Goal: Complete application form

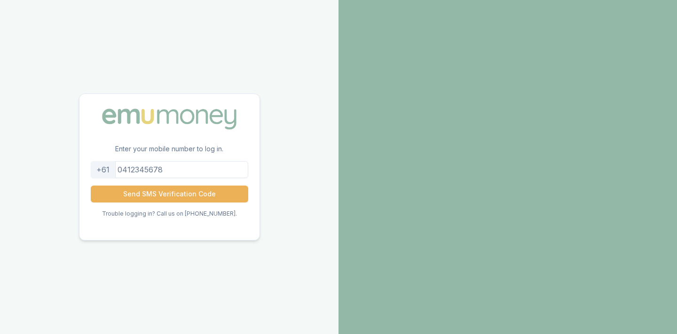
click at [191, 175] on input "tel" at bounding box center [170, 169] width 158 height 17
type input "0488069607"
click at [177, 190] on button "Send SMS Verification Code" at bounding box center [170, 194] width 158 height 17
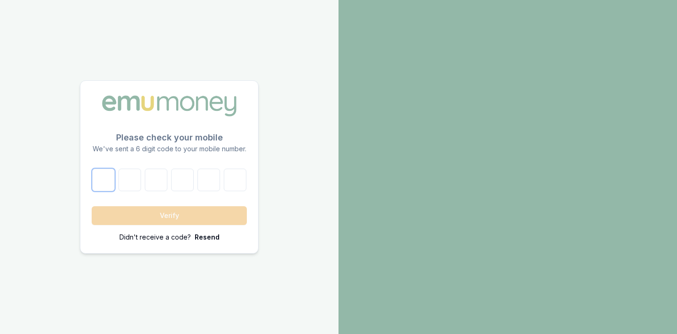
click at [104, 178] on input "number" at bounding box center [103, 180] width 23 height 23
type input "5"
type input "8"
type input "6"
type input "9"
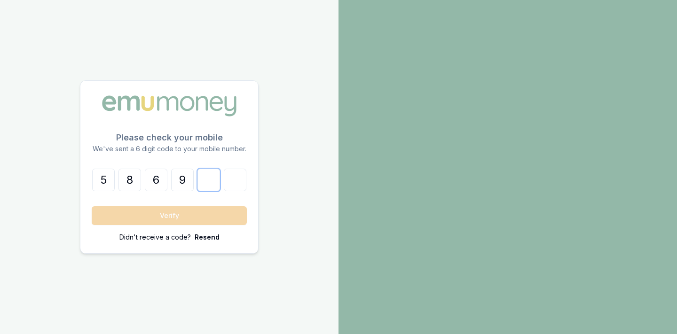
type input "3"
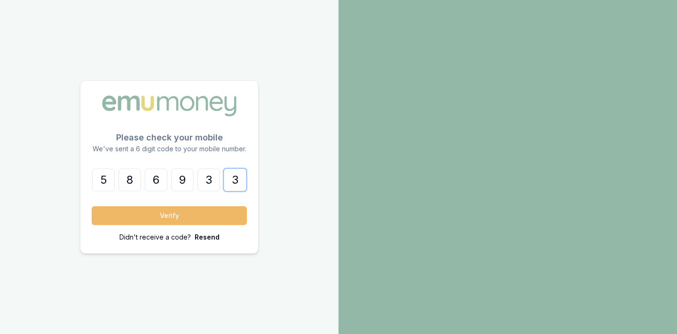
type input "3"
click at [204, 209] on button "Verify" at bounding box center [169, 216] width 155 height 19
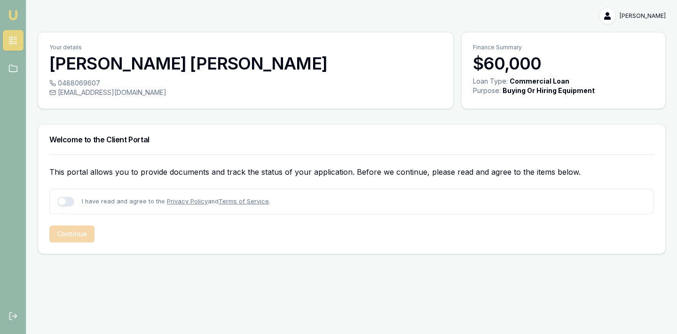
click at [64, 201] on button "button" at bounding box center [65, 201] width 17 height 9
checkbox input "true"
click at [77, 232] on button "Continue" at bounding box center [71, 234] width 45 height 17
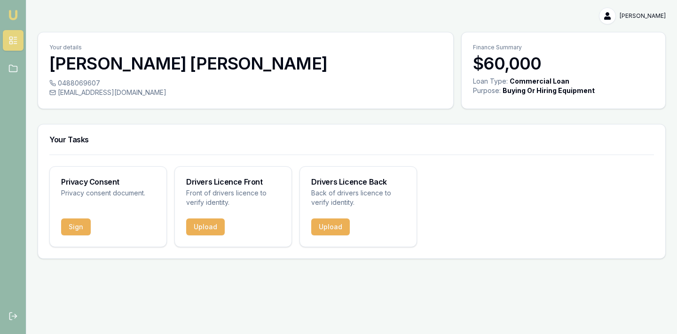
click at [497, 70] on h3 "$60,000" at bounding box center [563, 63] width 181 height 19
click at [453, 270] on div "[PERSON_NAME] [PERSON_NAME] Toggle Menu Your details [PERSON_NAME] 0488069607 […" at bounding box center [338, 167] width 677 height 334
